Goal: Transaction & Acquisition: Book appointment/travel/reservation

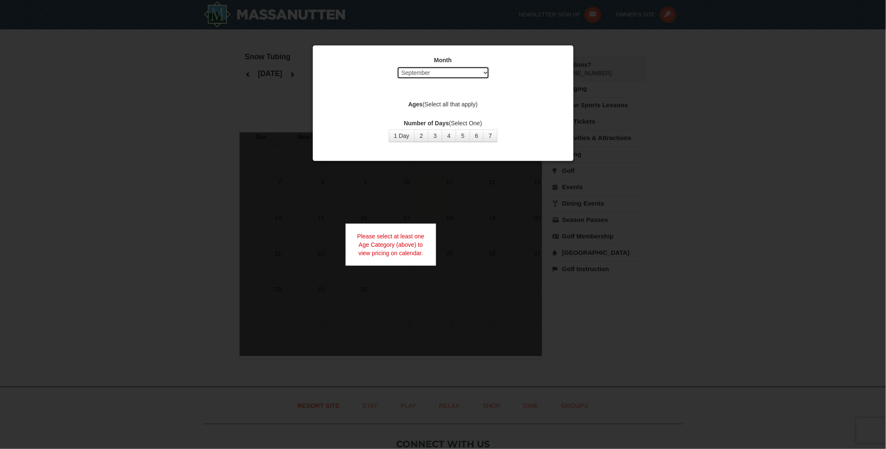
click at [473, 72] on select "Select September October November December January February March April May Jun…" at bounding box center [443, 72] width 93 height 13
select select "12"
click at [397, 66] on select "Select September October November December January February March April May Jun…" at bounding box center [443, 72] width 93 height 13
click at [419, 135] on button "2" at bounding box center [421, 136] width 14 height 13
click at [489, 105] on label "Ages (Select all that apply)" at bounding box center [443, 104] width 240 height 8
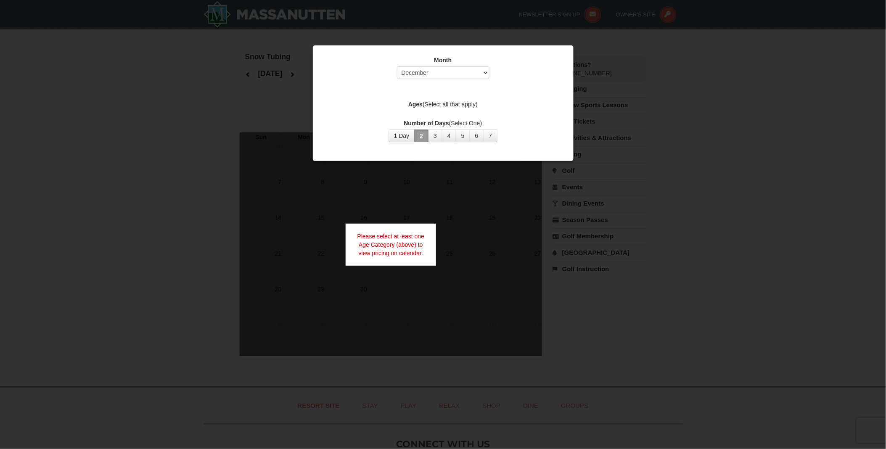
click at [421, 110] on div "Month Select September October November December January February March April M…" at bounding box center [443, 99] width 252 height 99
click at [421, 100] on label "Ages (Select all that apply)" at bounding box center [443, 104] width 240 height 8
click at [420, 115] on div "Month Select September October November December January February March April M…" at bounding box center [443, 99] width 252 height 99
click at [459, 109] on div "Ages (Select all that apply)" at bounding box center [443, 105] width 240 height 11
click at [468, 100] on label "Ages (Select all that apply)" at bounding box center [443, 104] width 240 height 8
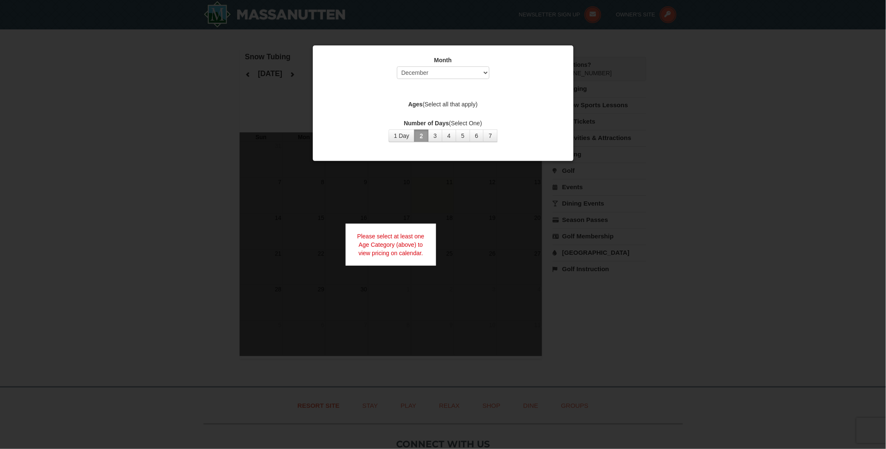
click at [550, 56] on label "Month" at bounding box center [443, 60] width 240 height 8
click at [396, 241] on div "Please select at least one Age Category (above) to view pricing on calendar." at bounding box center [391, 245] width 91 height 42
click at [458, 69] on select "Select September October November December January February March April May Jun…" at bounding box center [443, 72] width 93 height 13
select select "12"
click at [397, 66] on select "Select September October November December January February March April May Jun…" at bounding box center [443, 72] width 93 height 13
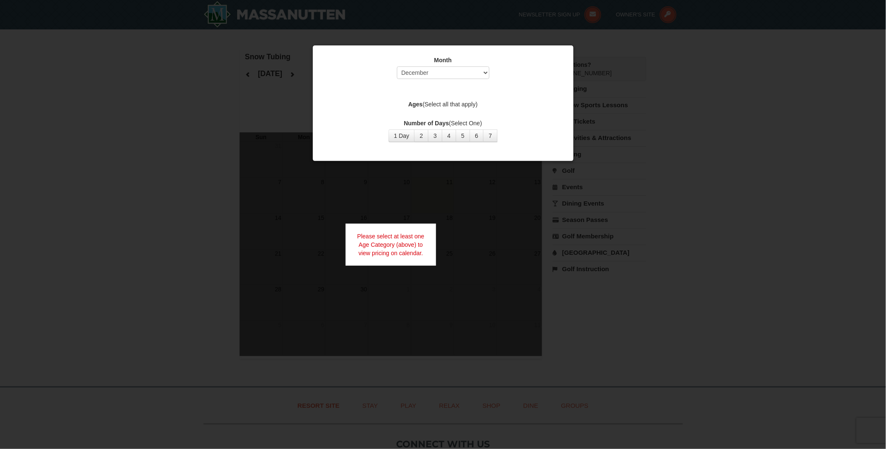
click at [444, 103] on label "Ages (Select all that apply)" at bounding box center [443, 104] width 240 height 8
click at [444, 110] on div "Month Select September October November December January February March April M…" at bounding box center [443, 99] width 252 height 99
click at [430, 114] on div "Month Select September October November December January February March April M…" at bounding box center [443, 99] width 252 height 99
click at [409, 132] on button "1 Day" at bounding box center [402, 136] width 26 height 13
click at [400, 203] on div at bounding box center [443, 224] width 886 height 449
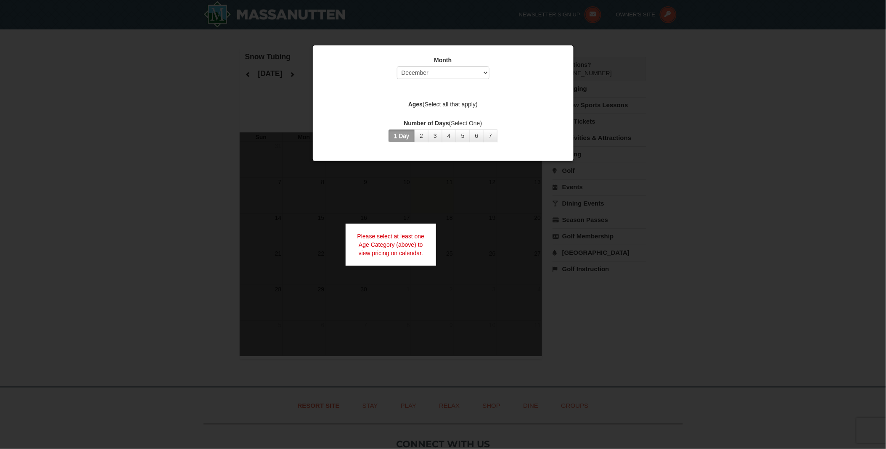
click at [627, 126] on div at bounding box center [443, 224] width 886 height 449
drag, startPoint x: 417, startPoint y: 185, endPoint x: 406, endPoint y: 129, distance: 57.5
click at [415, 174] on div at bounding box center [443, 224] width 886 height 449
click at [406, 130] on button "1 Day" at bounding box center [402, 136] width 26 height 13
click at [447, 51] on div "Month Select September October November December January February March April M…" at bounding box center [443, 99] width 252 height 99
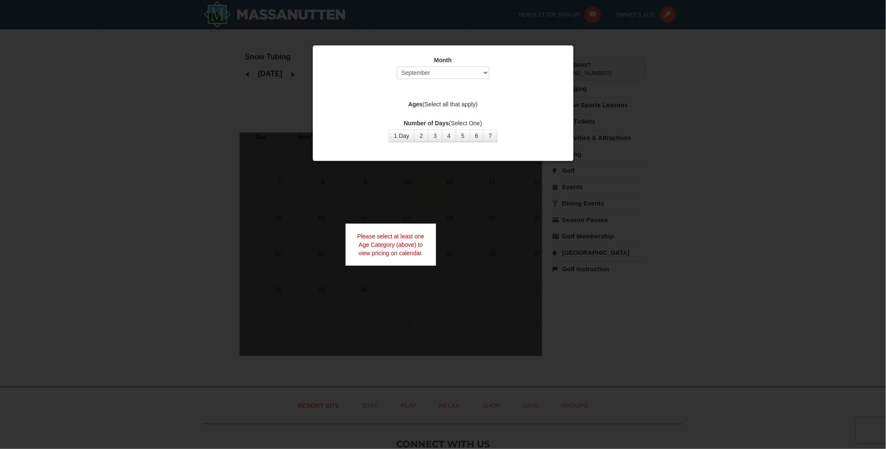
click at [438, 65] on div "Month Select September October November December January February March April M…" at bounding box center [443, 69] width 240 height 27
click at [437, 72] on select "Select September October November December January February March April May Jun…" at bounding box center [443, 72] width 93 height 13
select select "12"
click at [397, 66] on select "Select September October November December January February March April May Jun…" at bounding box center [443, 72] width 93 height 13
click at [428, 91] on div "Month Select September October November December January February March April M…" at bounding box center [443, 99] width 252 height 99
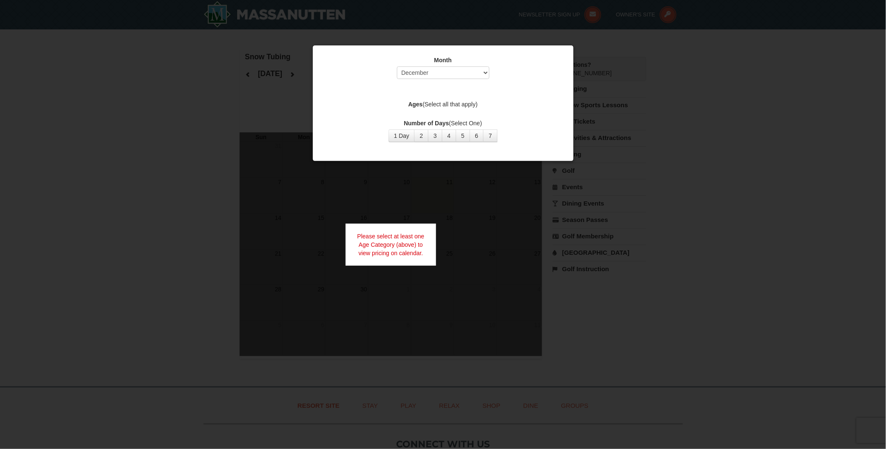
click at [426, 114] on div "Month Select September October November December January February March April M…" at bounding box center [443, 99] width 252 height 99
click at [428, 101] on label "Ages (Select all that apply)" at bounding box center [443, 104] width 240 height 8
click at [430, 103] on label "Ages (Select all that apply)" at bounding box center [443, 104] width 240 height 8
click at [249, 34] on div at bounding box center [443, 224] width 886 height 449
click at [432, 70] on select "Select September October November December January February March April May Jun…" at bounding box center [443, 72] width 93 height 13
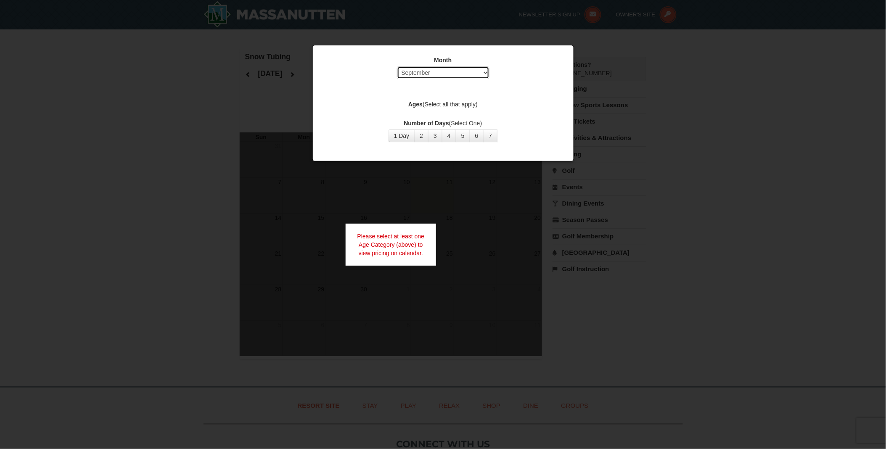
select select "12"
click at [397, 66] on select "Select September October November December January February March April May Jun…" at bounding box center [443, 72] width 93 height 13
click at [430, 93] on div "Month Select September October November December January February March April M…" at bounding box center [443, 99] width 252 height 99
click at [439, 112] on div "Month Select September October November December January February March April M…" at bounding box center [443, 99] width 252 height 99
click at [433, 106] on label "Ages (Select all that apply)" at bounding box center [443, 104] width 240 height 8
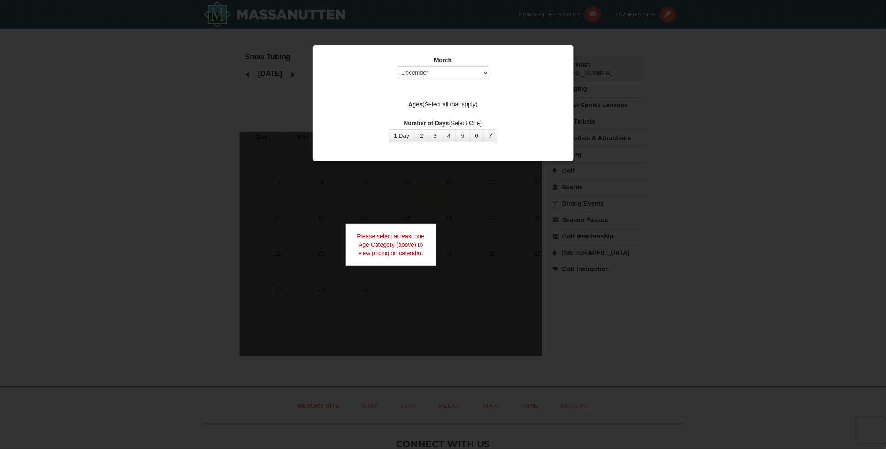
click at [667, 55] on div at bounding box center [443, 224] width 886 height 449
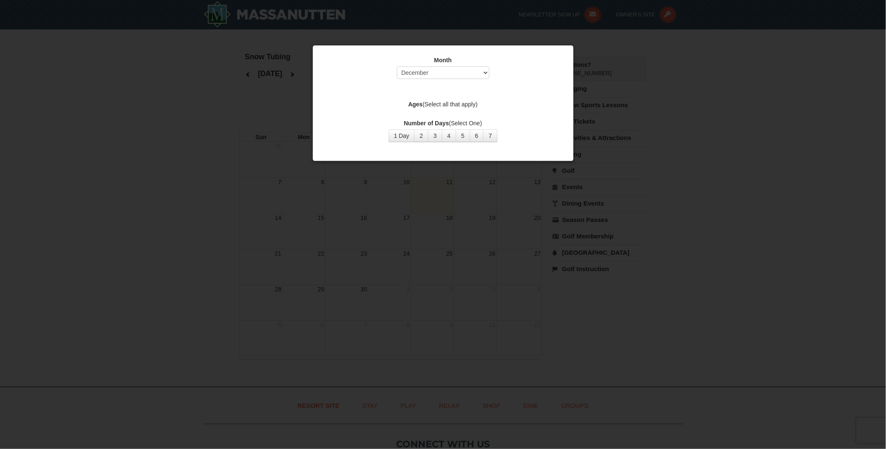
click at [416, 101] on strong "Ages" at bounding box center [415, 104] width 14 height 7
click at [768, 111] on div at bounding box center [443, 224] width 886 height 449
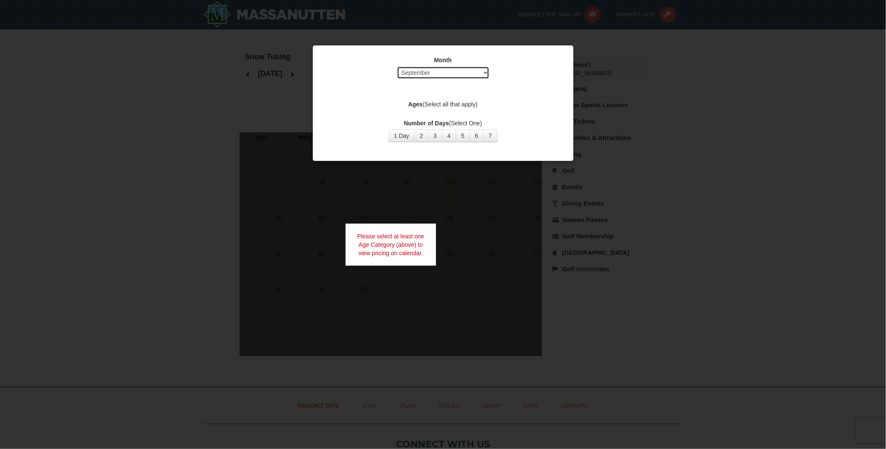
click at [438, 66] on select "Select September October November December January February March April May Jun…" at bounding box center [443, 72] width 93 height 13
select select "2"
click at [397, 66] on select "Select September October November December January February March April May Jun…" at bounding box center [443, 72] width 93 height 13
click at [434, 106] on label "Ages (Select all that apply)" at bounding box center [443, 104] width 240 height 8
click at [435, 85] on div "Month Select September October November December January February March April M…" at bounding box center [443, 99] width 252 height 99
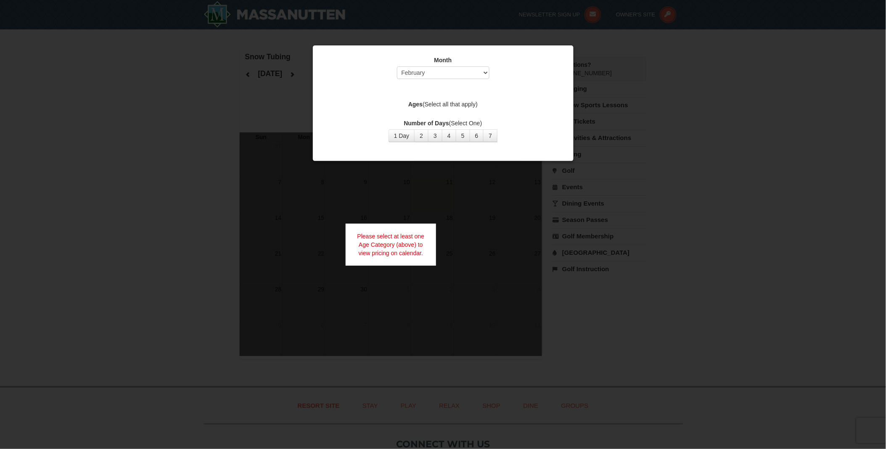
click at [697, 56] on div at bounding box center [443, 224] width 886 height 449
click at [351, 238] on div "Please select at least one Age Category (above) to view pricing on calendar." at bounding box center [391, 245] width 91 height 42
click at [386, 251] on div "Please select at least one Age Category (above) to view pricing on calendar." at bounding box center [391, 245] width 91 height 42
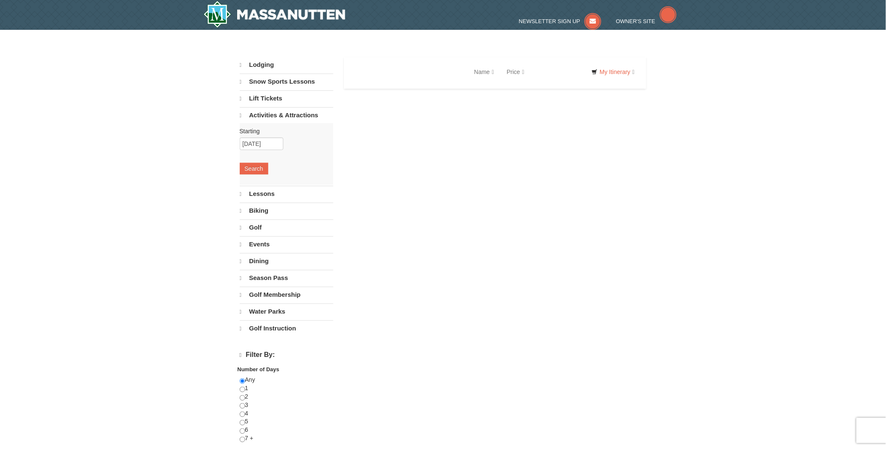
select select "9"
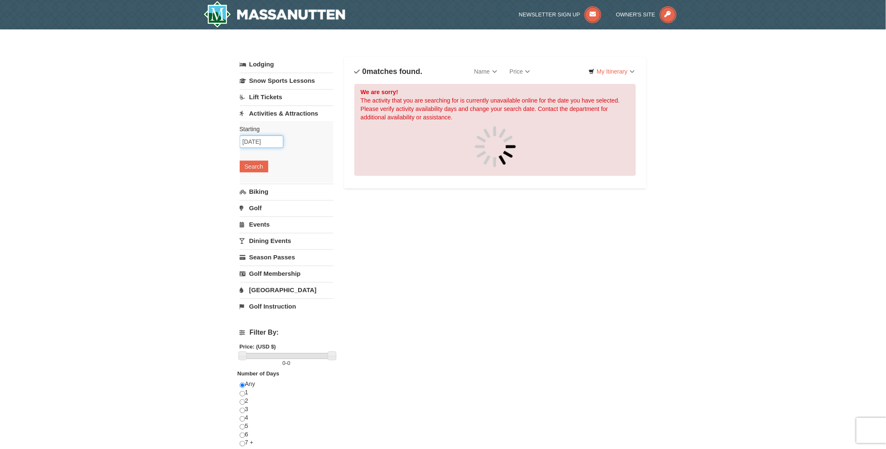
click at [272, 143] on input "12/10/2025" at bounding box center [262, 141] width 44 height 13
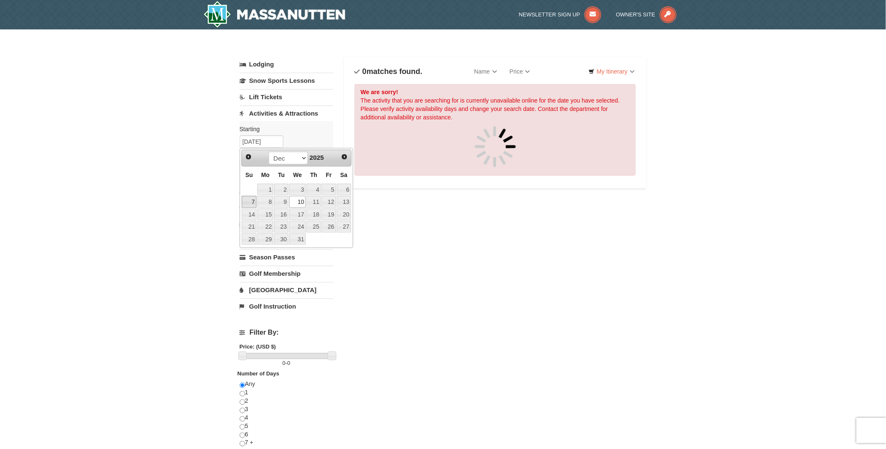
click at [254, 202] on link "7" at bounding box center [249, 202] width 15 height 12
type input "12/07/2025"
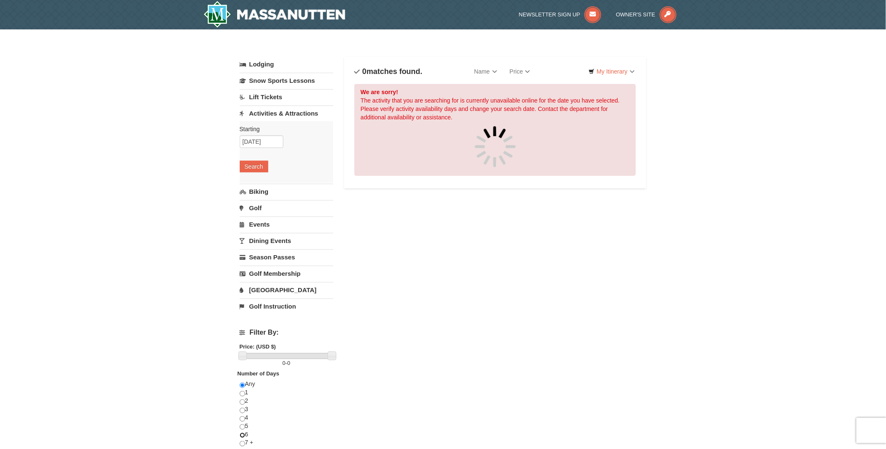
click at [242, 434] on input "radio" at bounding box center [242, 435] width 5 height 5
radio input "true"
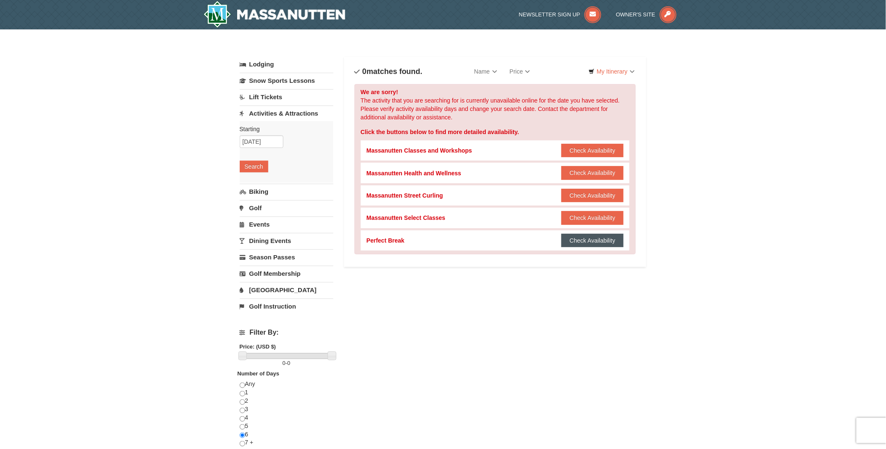
click at [596, 237] on button "Check Availability" at bounding box center [592, 240] width 63 height 13
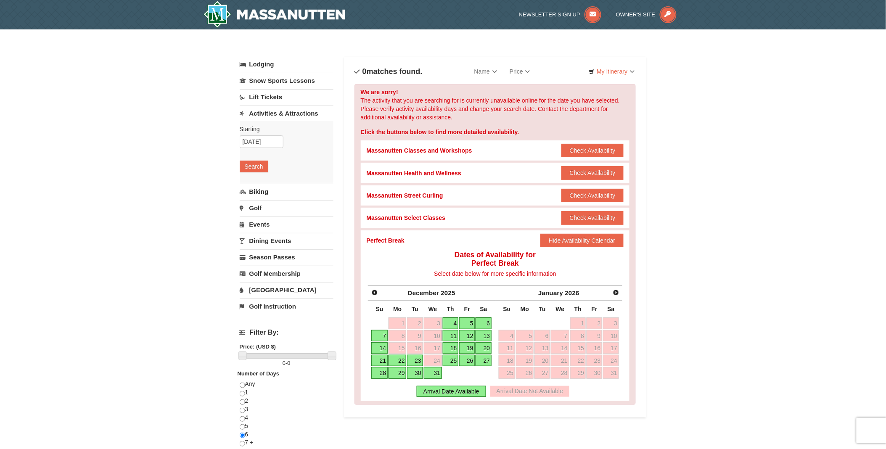
click at [510, 254] on h4 "Dates of Availability for Perfect Break" at bounding box center [495, 259] width 257 height 17
click at [503, 262] on h4 "Dates of Availability for Perfect Break" at bounding box center [495, 259] width 257 height 17
click at [263, 66] on link "Lodging" at bounding box center [287, 64] width 94 height 15
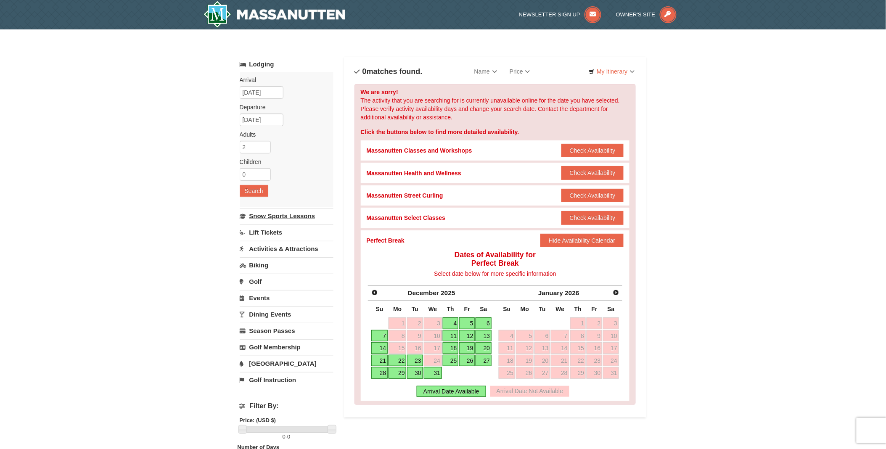
click at [283, 222] on link "Snow Sports Lessons" at bounding box center [287, 216] width 94 height 16
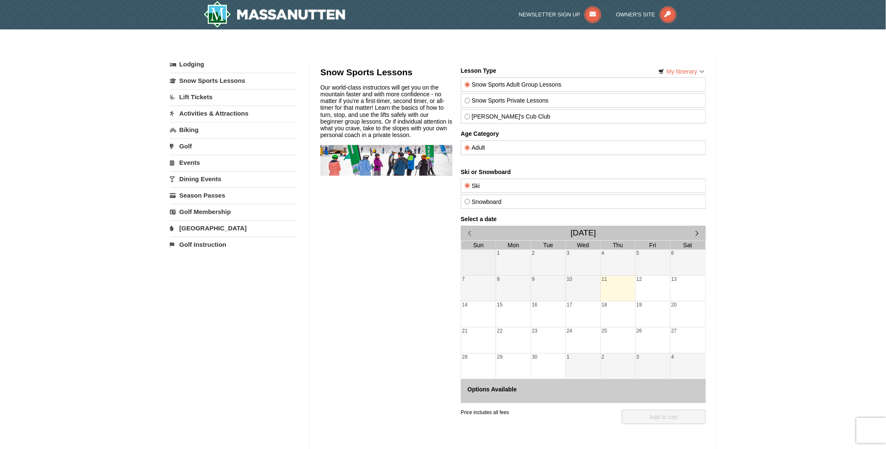
click at [208, 94] on link "Lift Tickets" at bounding box center [233, 97] width 126 height 16
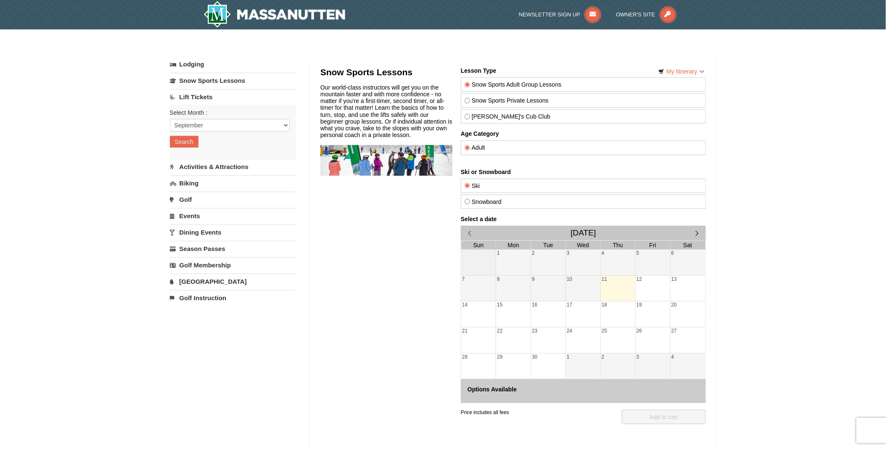
click at [200, 132] on div "Select Month : Please format dates MM/DD/YYYY September October November Decemb…" at bounding box center [233, 131] width 126 height 53
click at [201, 127] on select "September October November December January February March April May June July …" at bounding box center [230, 125] width 120 height 13
select select "12"
click at [170, 119] on select "September October November December January February March April May June July …" at bounding box center [230, 125] width 120 height 13
click at [192, 141] on button "Search" at bounding box center [184, 142] width 29 height 12
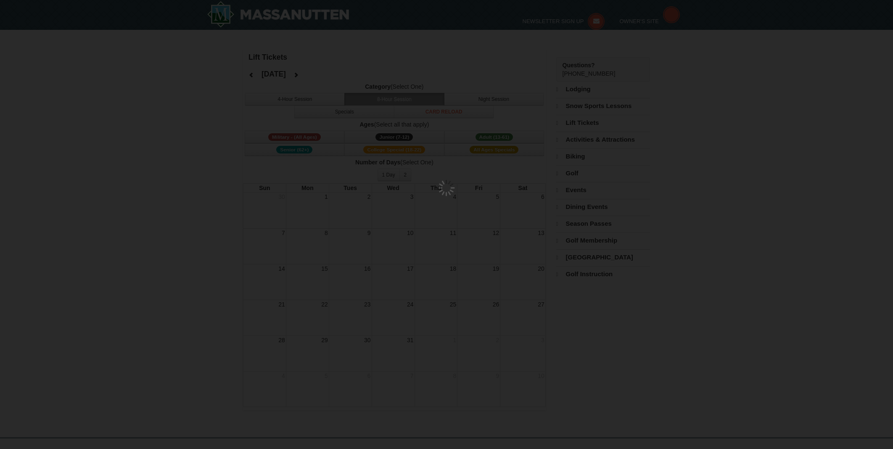
select select "12"
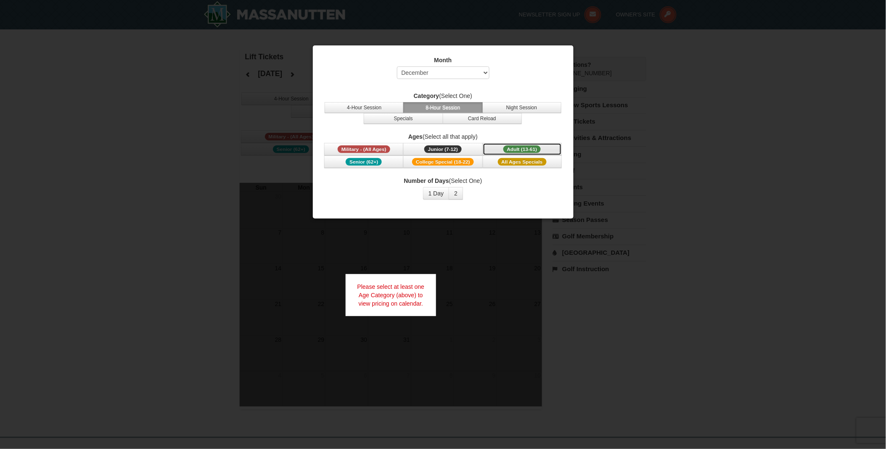
click at [505, 152] on span "Adult (13-61)" at bounding box center [522, 150] width 38 height 8
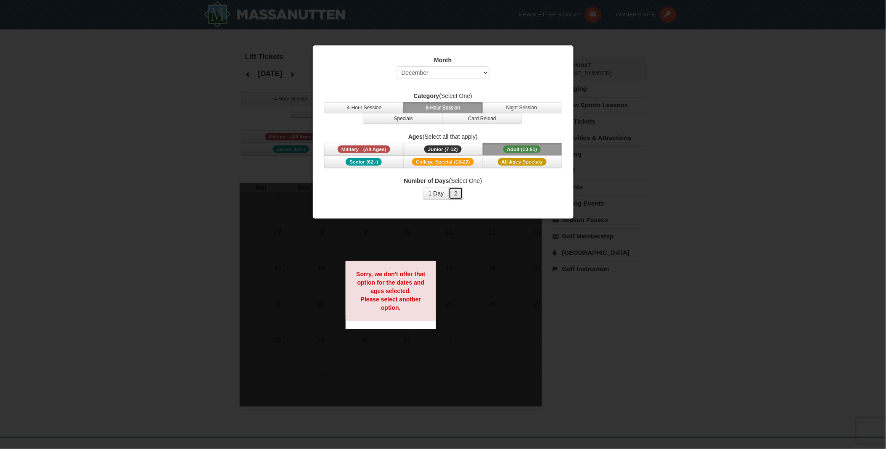
click at [452, 192] on button "2" at bounding box center [456, 193] width 14 height 13
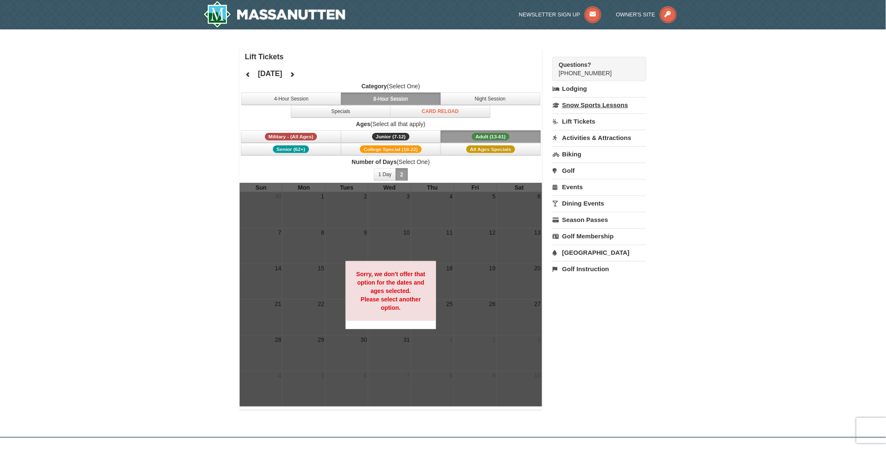
click at [575, 107] on link "Snow Sports Lessons" at bounding box center [600, 105] width 94 height 16
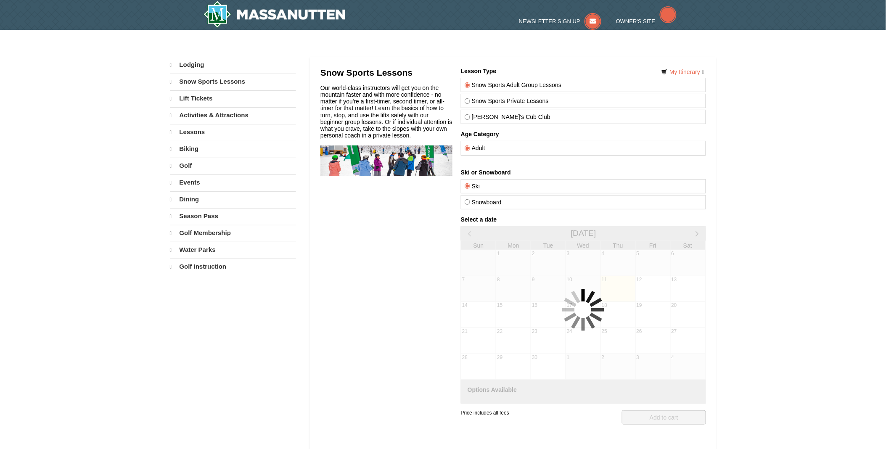
select select "9"
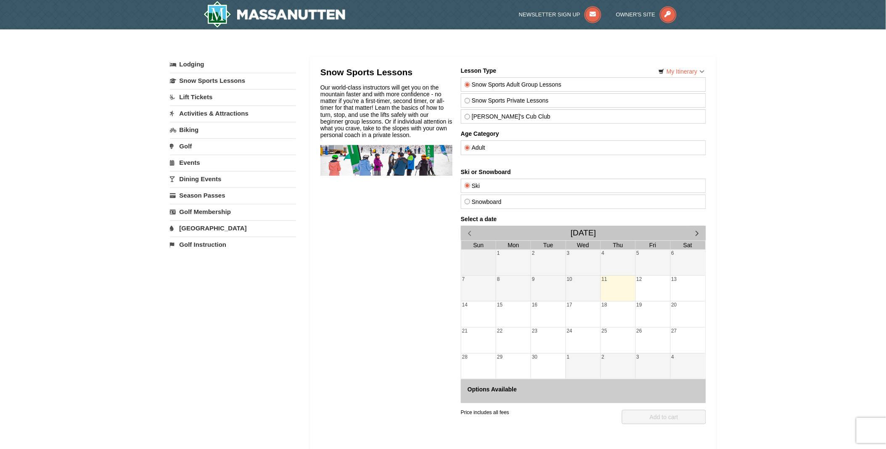
click at [204, 114] on link "Activities & Attractions" at bounding box center [233, 114] width 126 height 16
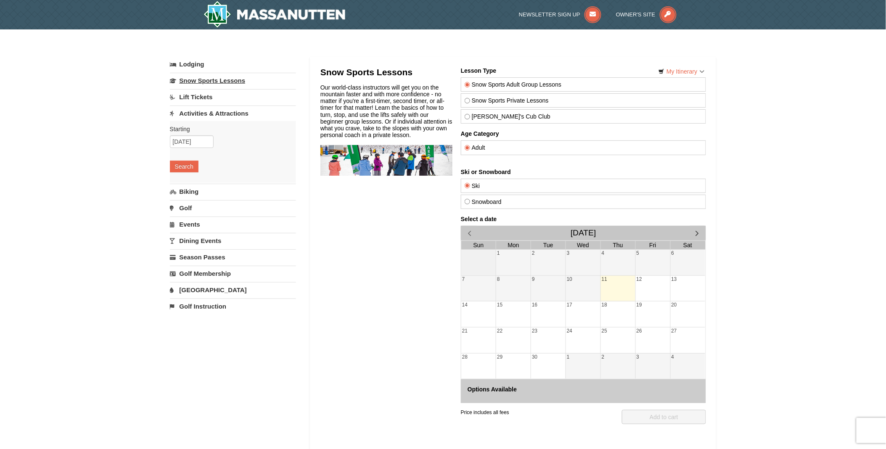
click at [199, 77] on link "Snow Sports Lessons" at bounding box center [233, 81] width 126 height 16
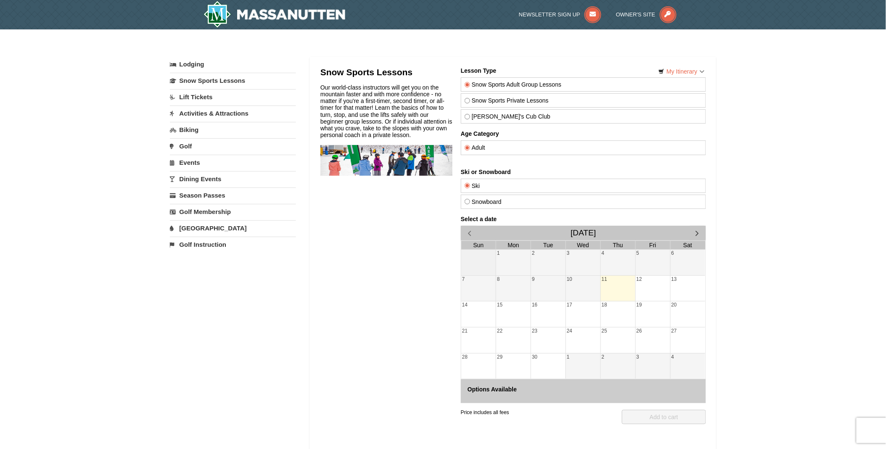
click at [465, 202] on input "Snowboard" at bounding box center [466, 201] width 5 height 5
radio input "true"
click at [695, 234] on span "button" at bounding box center [697, 232] width 9 height 9
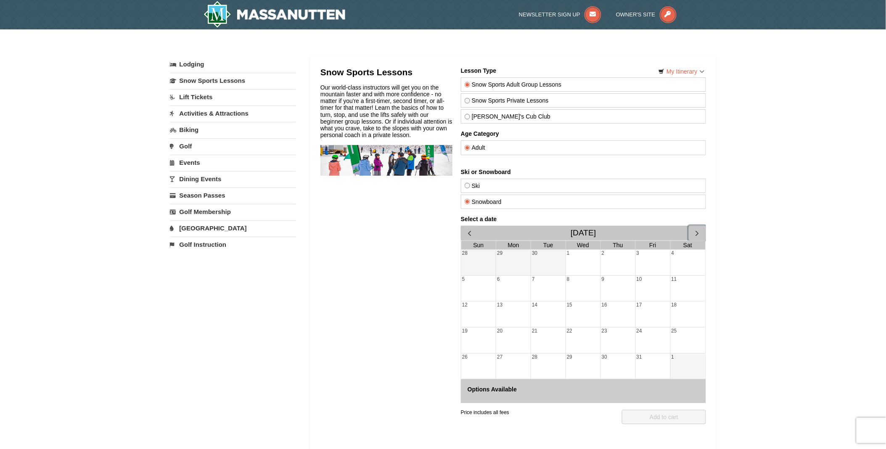
click at [695, 234] on span "button" at bounding box center [697, 232] width 9 height 9
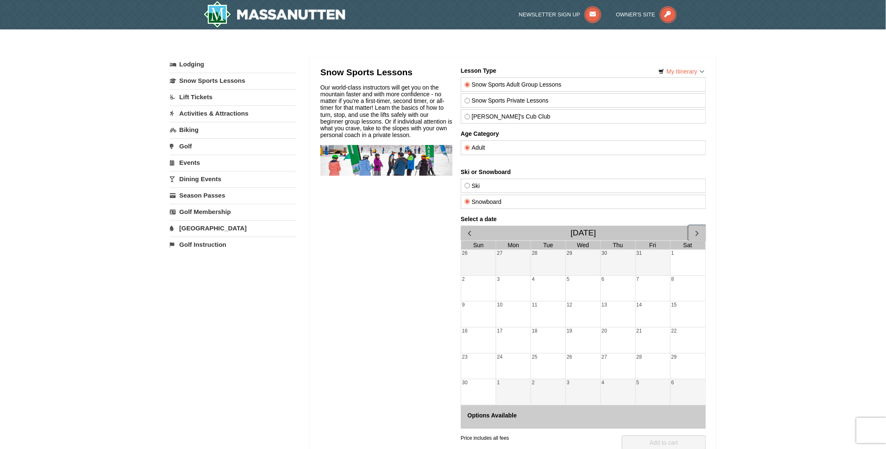
click at [695, 234] on span "button" at bounding box center [697, 232] width 9 height 9
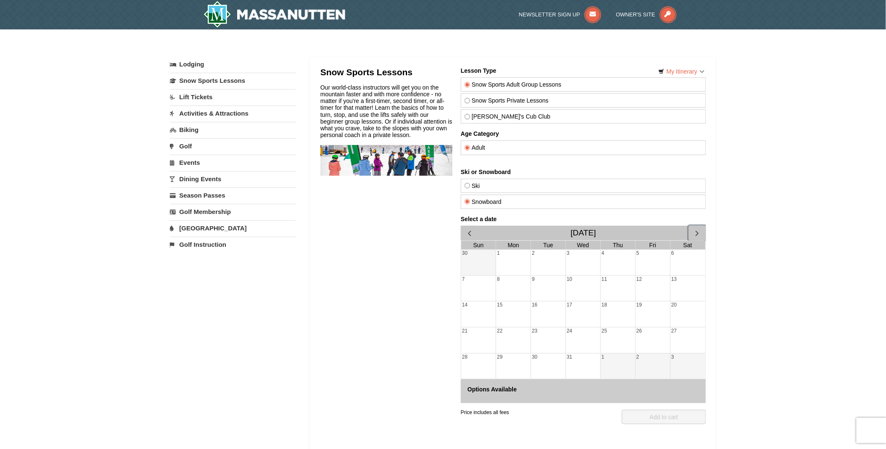
click at [588, 290] on div "10" at bounding box center [583, 288] width 34 height 26
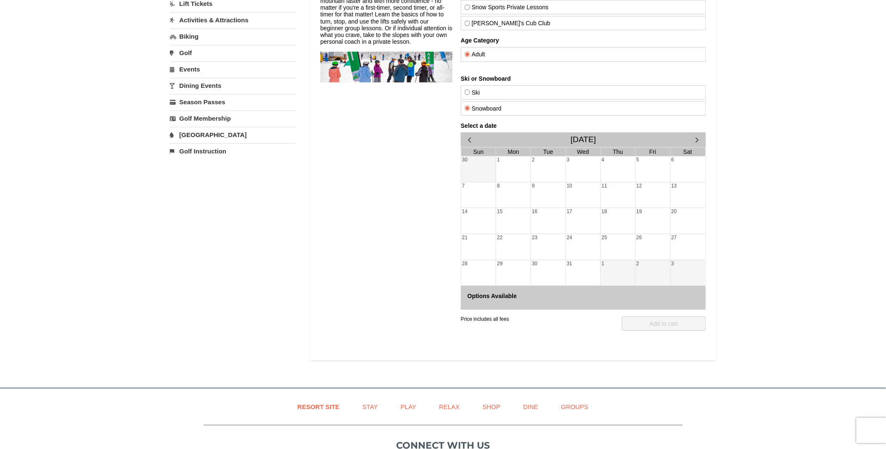
click at [555, 297] on h4 "Options Available" at bounding box center [583, 296] width 232 height 7
click at [481, 193] on div "7" at bounding box center [478, 196] width 34 height 26
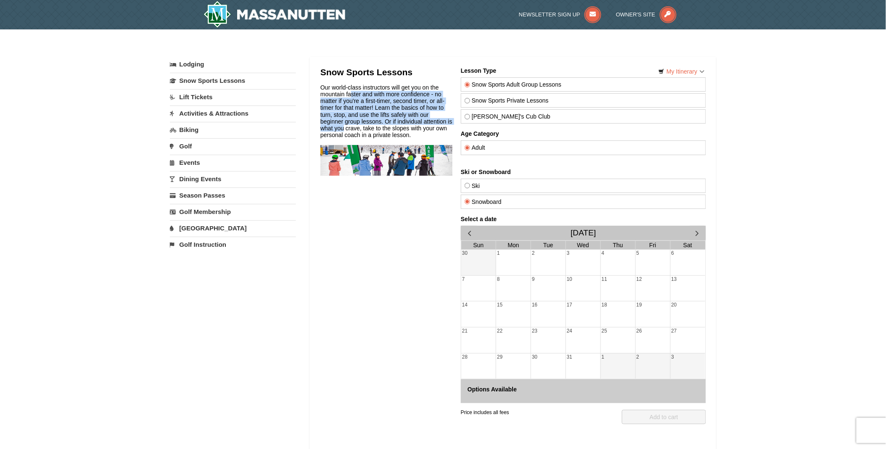
drag, startPoint x: 414, startPoint y: 86, endPoint x: 424, endPoint y: 120, distance: 35.2
click at [424, 120] on div "Our world-class instructors will get you on the mountain faster and with more c…" at bounding box center [386, 111] width 132 height 54
drag, startPoint x: 104, startPoint y: 53, endPoint x: 736, endPoint y: 145, distance: 638.3
click at [736, 145] on div "× Categories My Itinerary Questions? [PHONE_NUMBER] Lodging Arrival Please form…" at bounding box center [443, 250] width 886 height 443
click at [218, 8] on img at bounding box center [275, 14] width 142 height 27
